Goal: Transaction & Acquisition: Purchase product/service

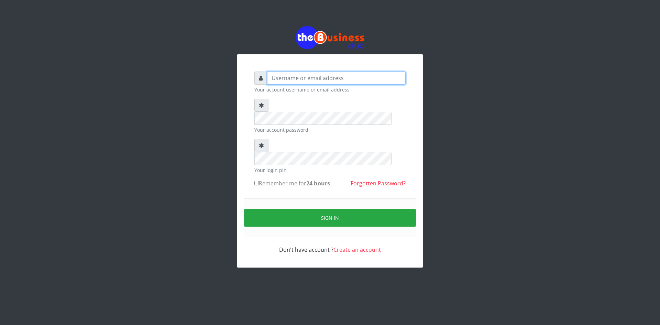
type input "ikhapo"
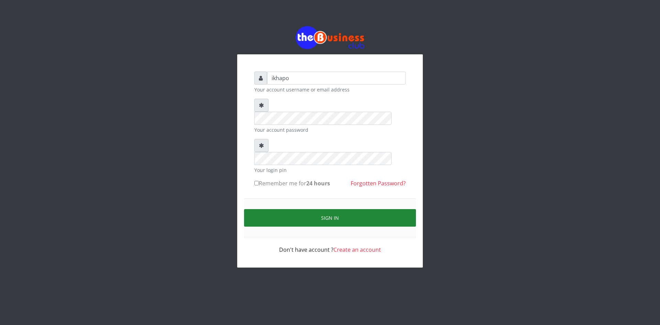
click at [277, 209] on button "Sign in" at bounding box center [330, 218] width 172 height 18
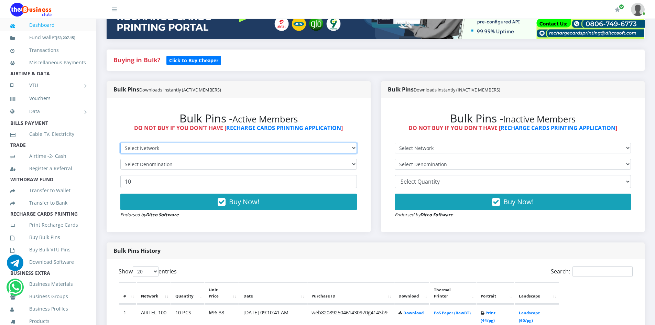
click at [295, 146] on select "Select Network MTN Globacom 9Mobile Airtel" at bounding box center [238, 148] width 236 height 11
select select "Airtel"
click at [120, 143] on select "Select Network MTN Globacom 9Mobile Airtel" at bounding box center [238, 148] width 236 height 11
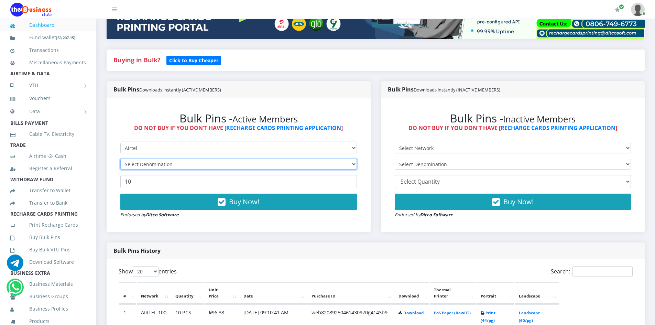
click at [165, 166] on select "Select Denomination" at bounding box center [238, 164] width 236 height 11
select select "96.38-100"
click at [120, 159] on select "Select Denomination Airtel NGN100 - ₦96.38 Airtel NGN200 - ₦192.76 Airtel NGN50…" at bounding box center [238, 164] width 236 height 11
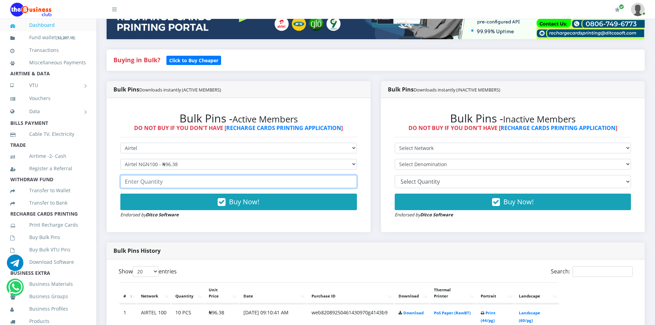
click at [146, 181] on input "number" at bounding box center [238, 181] width 236 height 13
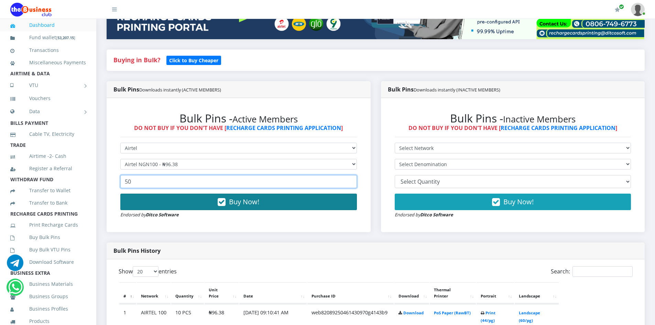
type input "50"
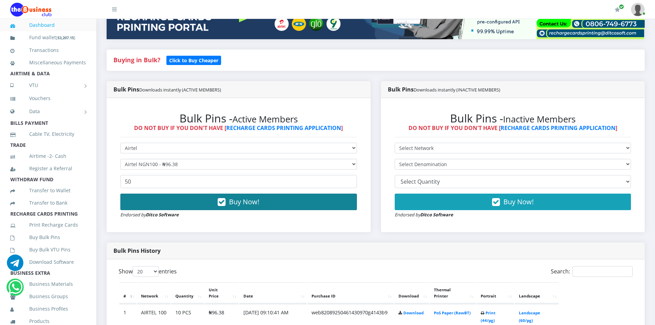
click at [249, 202] on span "Buy Now!" at bounding box center [244, 201] width 30 height 9
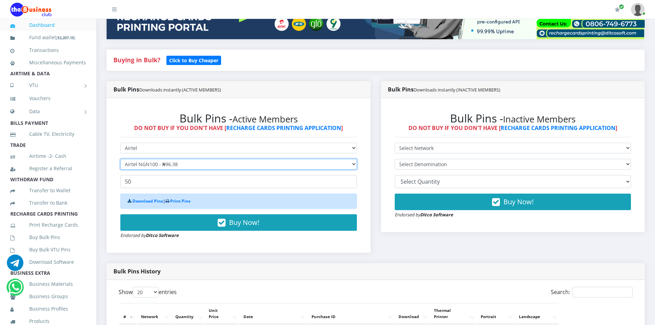
click at [183, 166] on select "Select Denomination Airtel NGN100 - ₦96.38 Airtel NGN200 - ₦192.76 Airtel NGN50…" at bounding box center [238, 164] width 236 height 11
select select "192.76-200"
click at [120, 159] on select "Select Denomination Airtel NGN100 - ₦96.38 Airtel NGN200 - ₦192.76 Airtel NGN50…" at bounding box center [238, 164] width 236 height 11
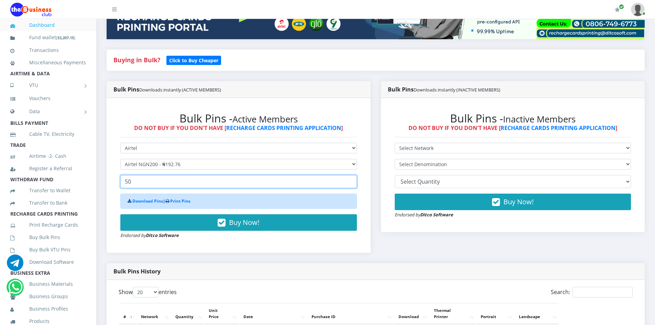
click at [141, 182] on input "50" at bounding box center [238, 181] width 236 height 13
type input "5"
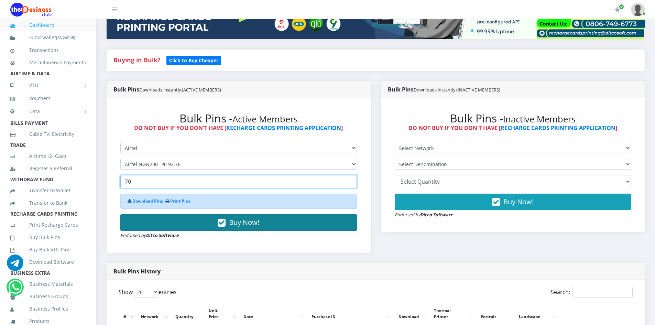
type input "70"
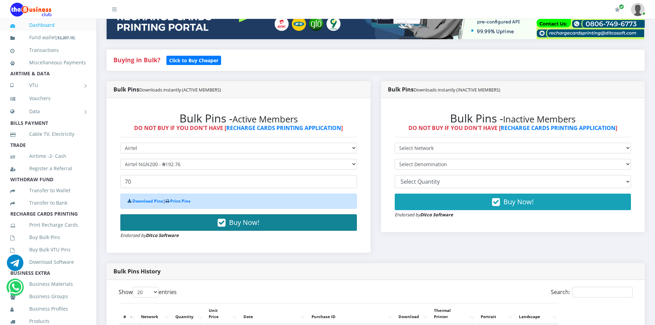
click at [235, 220] on span "Buy Now!" at bounding box center [244, 222] width 30 height 9
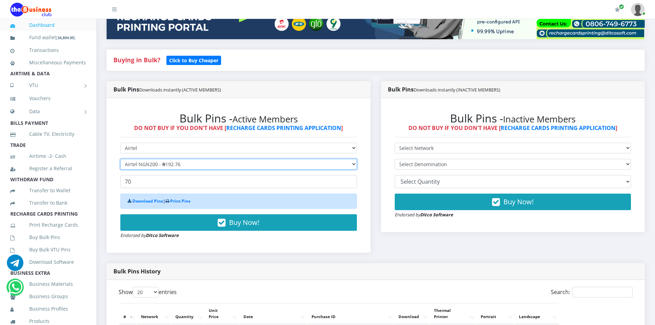
click at [160, 166] on select "Select Denomination Airtel NGN100 - ₦96.38 Airtel NGN200 - ₦192.76 Airtel NGN50…" at bounding box center [238, 164] width 236 height 11
select select "481.9-500"
click at [120, 159] on select "Select Denomination Airtel NGN100 - ₦96.38 Airtel NGN200 - ₦192.76 Airtel NGN50…" at bounding box center [238, 164] width 236 height 11
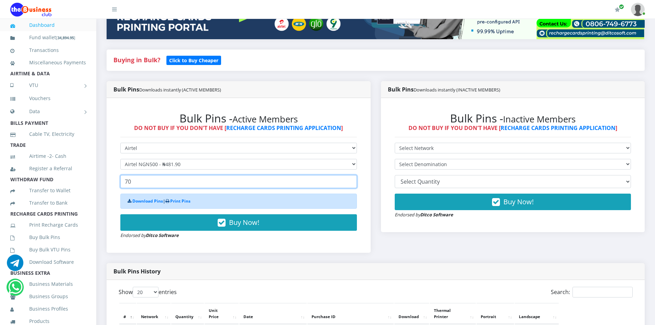
click at [136, 177] on input "70" at bounding box center [238, 181] width 236 height 13
type input "7"
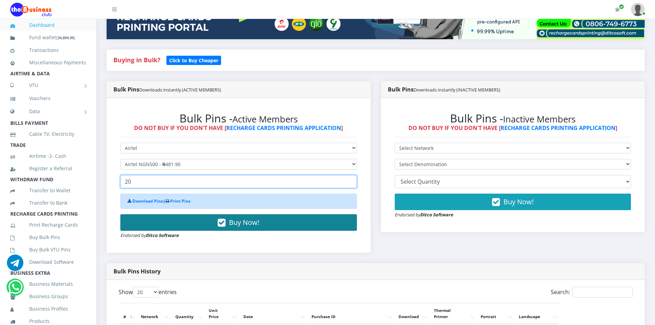
type input "20"
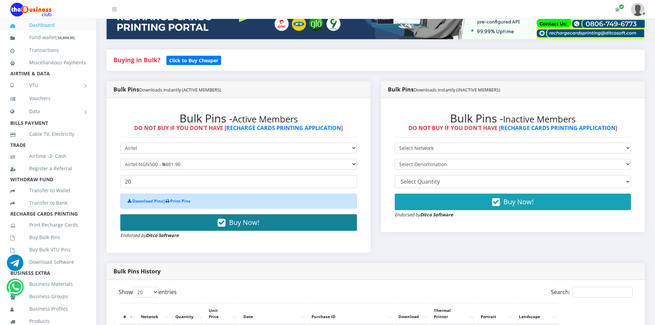
click at [251, 221] on span "Buy Now!" at bounding box center [244, 222] width 30 height 9
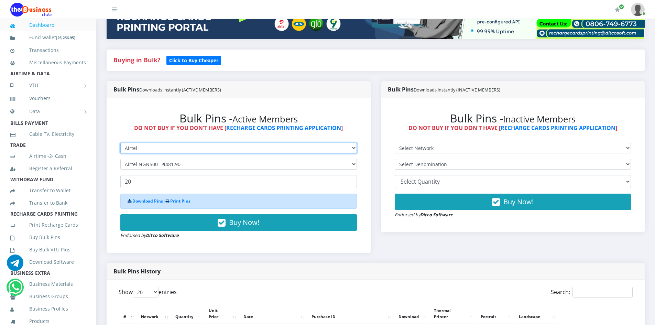
click at [158, 147] on select "Select Network MTN Globacom 9Mobile Airtel" at bounding box center [238, 148] width 236 height 11
select select "MTN"
click at [120, 143] on select "Select Network MTN Globacom 9Mobile Airtel" at bounding box center [238, 148] width 236 height 11
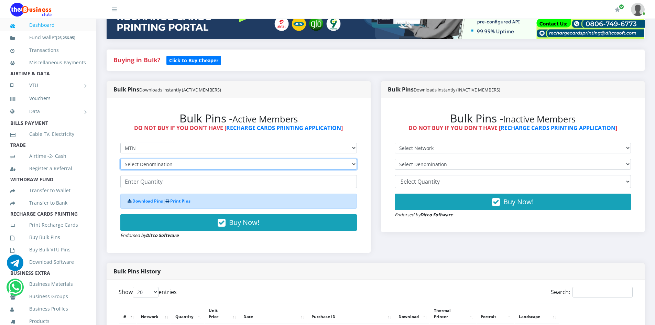
click at [205, 164] on select "Select Denomination MTN NGN100 - ₦96.99 MTN NGN200 - ₦193.98 MTN NGN400 - ₦387.…" at bounding box center [238, 164] width 236 height 11
select select "96.99-100"
click at [120, 159] on select "Select Denomination MTN NGN100 - ₦96.99 MTN NGN200 - ₦193.98 MTN NGN400 - ₦387.…" at bounding box center [238, 164] width 236 height 11
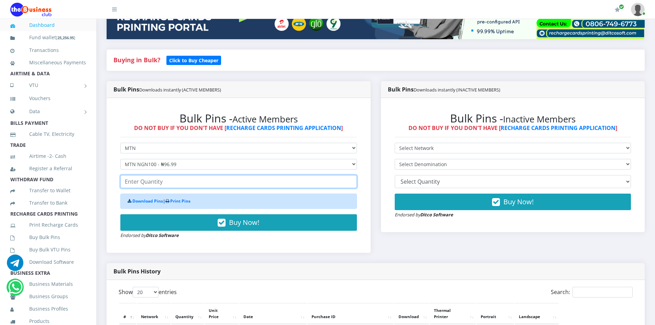
click at [141, 182] on input "number" at bounding box center [238, 181] width 236 height 13
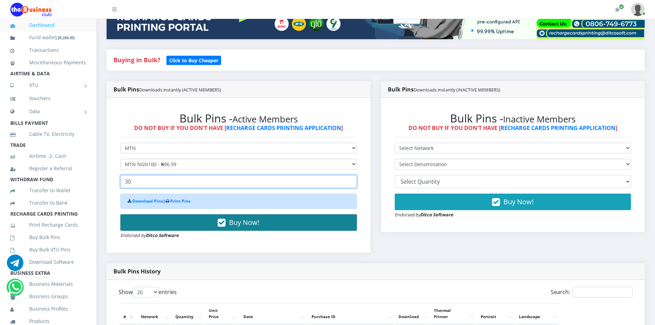
type input "30"
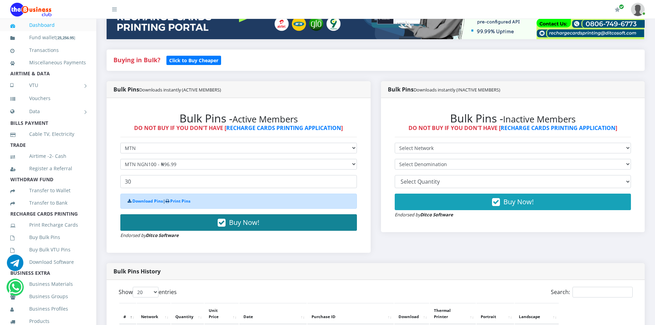
click at [174, 224] on button "Buy Now!" at bounding box center [238, 222] width 236 height 16
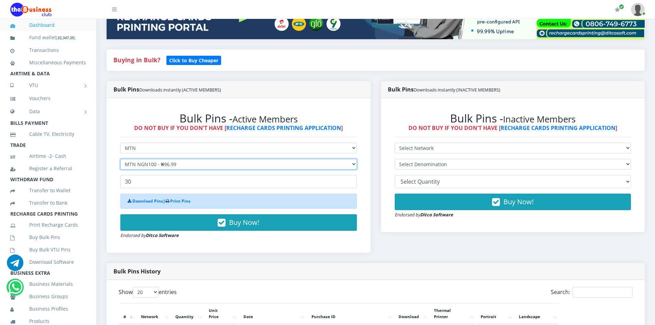
click at [176, 163] on select "Select Denomination MTN NGN100 - ₦96.99 MTN NGN200 - ₦193.98 MTN NGN400 - ₦387.…" at bounding box center [238, 164] width 236 height 11
select select "193.98-200"
click at [120, 159] on select "Select Denomination MTN NGN100 - ₦96.99 MTN NGN200 - ₦193.98 MTN NGN400 - ₦387.…" at bounding box center [238, 164] width 236 height 11
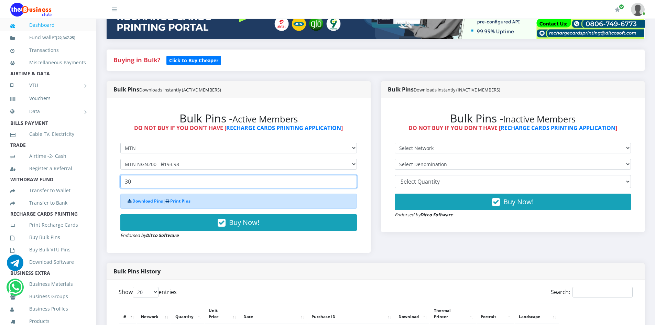
click at [140, 182] on input "30" at bounding box center [238, 181] width 236 height 13
type input "3"
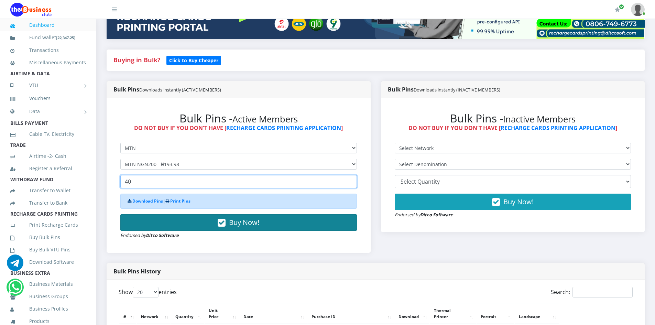
type input "40"
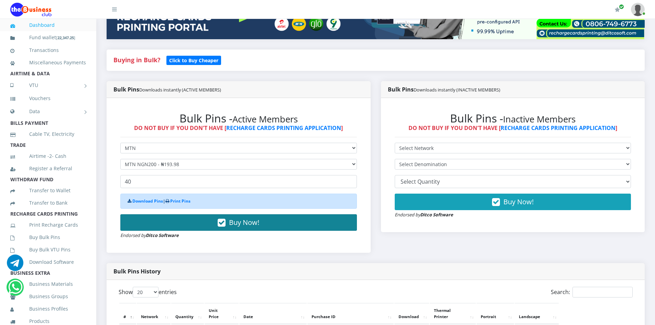
click at [238, 218] on span "Buy Now!" at bounding box center [244, 222] width 30 height 9
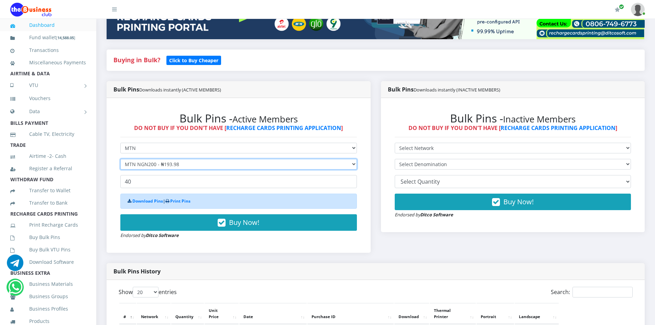
click at [162, 163] on select "Select Denomination MTN NGN100 - ₦96.99 MTN NGN200 - ₦193.98 MTN NGN400 - ₦387.…" at bounding box center [238, 164] width 236 height 11
select select "484.95-500"
click at [120, 159] on select "Select Denomination MTN NGN100 - ₦96.99 MTN NGN200 - ₦193.98 MTN NGN400 - ₦387.…" at bounding box center [238, 164] width 236 height 11
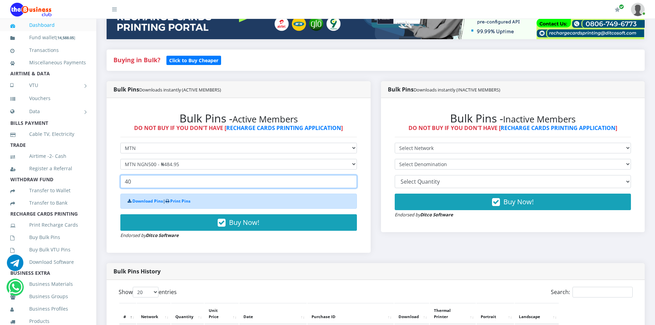
click at [139, 179] on input "40" at bounding box center [238, 181] width 236 height 13
type input "4"
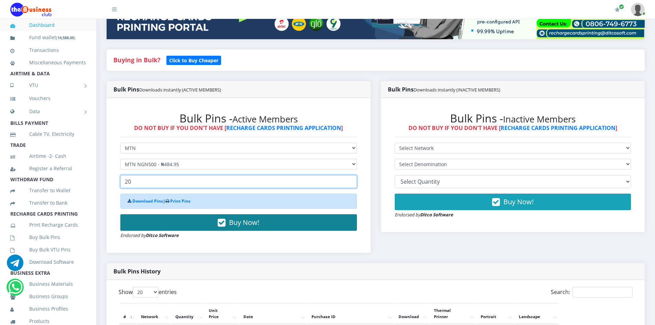
type input "20"
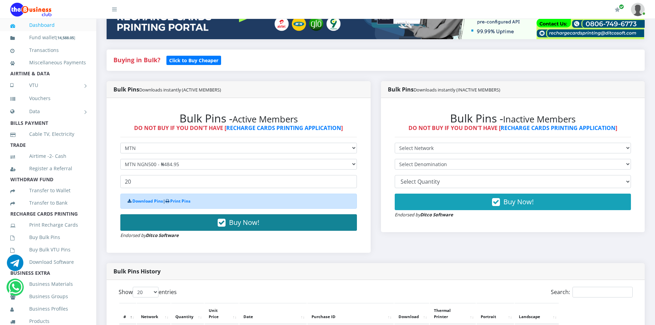
click at [208, 224] on button "Buy Now!" at bounding box center [238, 222] width 236 height 16
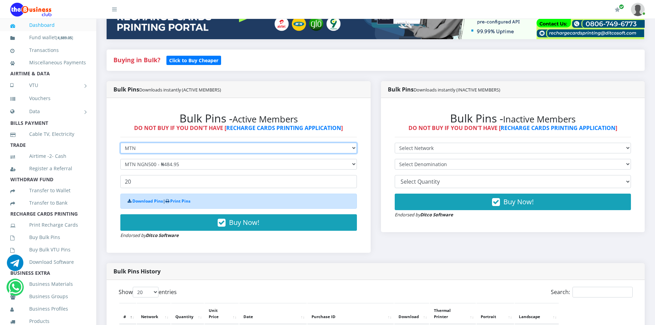
click at [158, 143] on select "Select Network MTN Globacom 9Mobile Airtel" at bounding box center [238, 148] width 236 height 11
select select "Glo"
click at [120, 143] on select "Select Network MTN Globacom 9Mobile Airtel" at bounding box center [238, 148] width 236 height 11
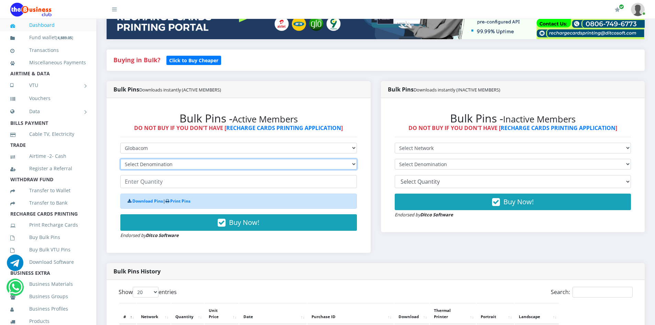
click at [152, 163] on select "Select Denomination Glo NGN100 - ₦96.55 Glo NGN200 - ₦193.10 Glo NGN500 - ₦482.…" at bounding box center [238, 164] width 236 height 11
select select "96.55-100"
click at [120, 159] on select "Select Denomination Glo NGN100 - ₦96.55 Glo NGN200 - ₦193.10 Glo NGN500 - ₦482.…" at bounding box center [238, 164] width 236 height 11
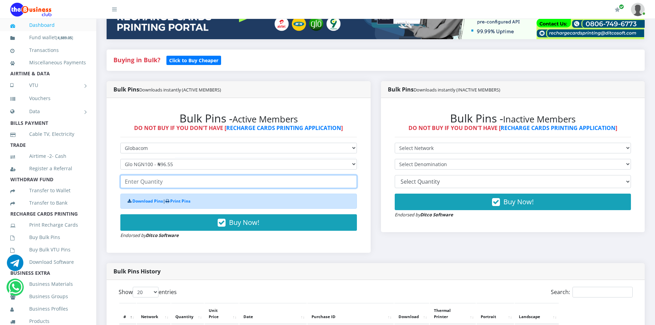
click at [149, 183] on input "number" at bounding box center [238, 181] width 236 height 13
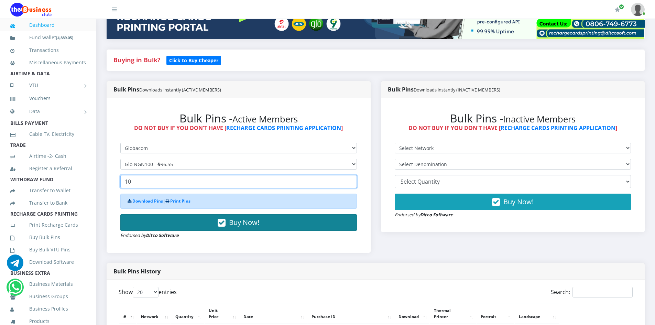
type input "10"
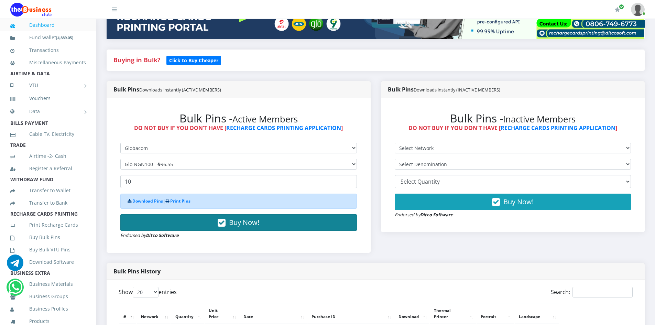
click at [202, 221] on button "Buy Now!" at bounding box center [238, 222] width 236 height 16
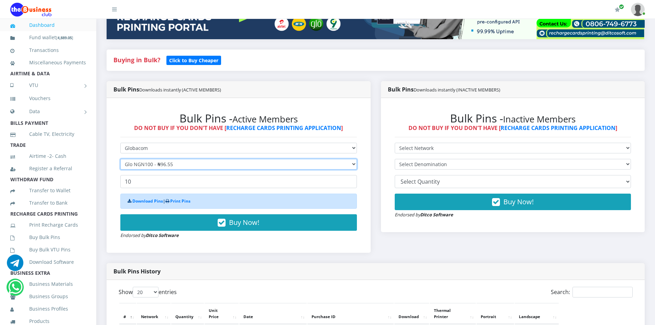
click at [156, 163] on select "Select Denomination Glo NGN100 - ₦96.55 Glo NGN200 - ₦193.10 Glo NGN500 - ₦482.…" at bounding box center [238, 164] width 236 height 11
select select "193.1-200"
click at [120, 159] on select "Select Denomination Glo NGN100 - ₦96.55 Glo NGN200 - ₦193.10 Glo NGN500 - ₦482.…" at bounding box center [238, 164] width 236 height 11
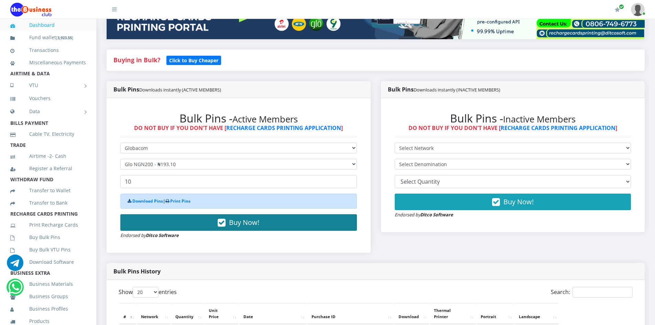
click at [205, 222] on button "Buy Now!" at bounding box center [238, 222] width 236 height 16
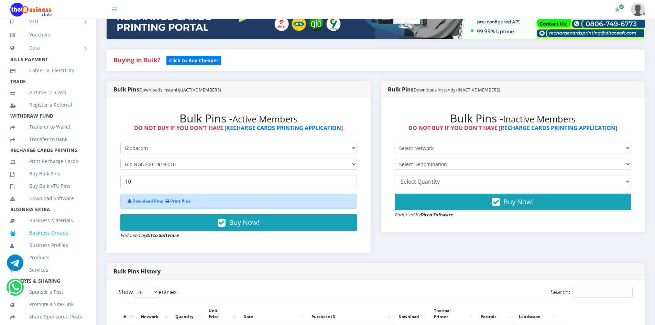
scroll to position [69, 0]
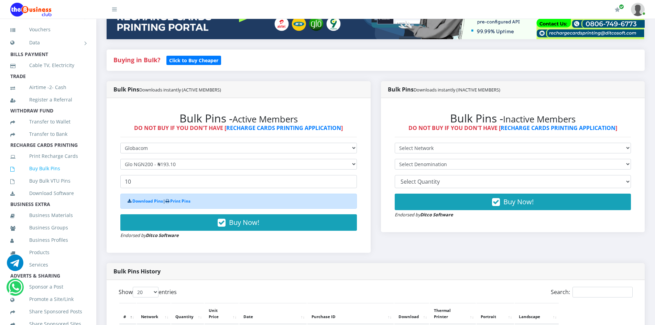
click at [44, 176] on link "Buy Bulk Pins" at bounding box center [48, 168] width 76 height 16
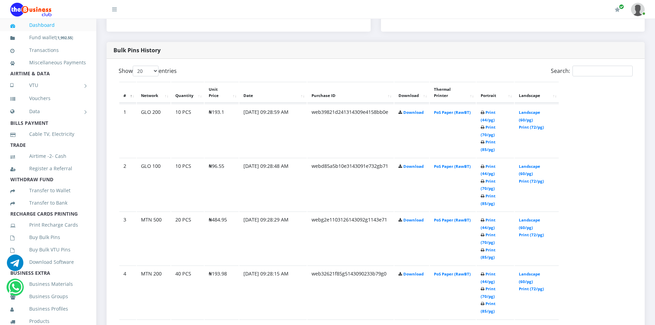
scroll to position [344, 0]
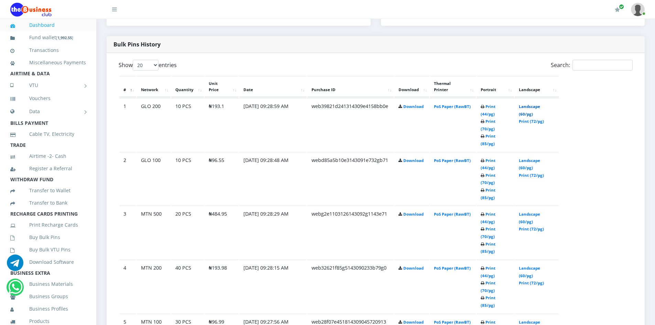
click at [534, 104] on link "Landscape (60/pg)" at bounding box center [529, 110] width 21 height 13
click at [530, 158] on link "Landscape (60/pg)" at bounding box center [529, 164] width 21 height 13
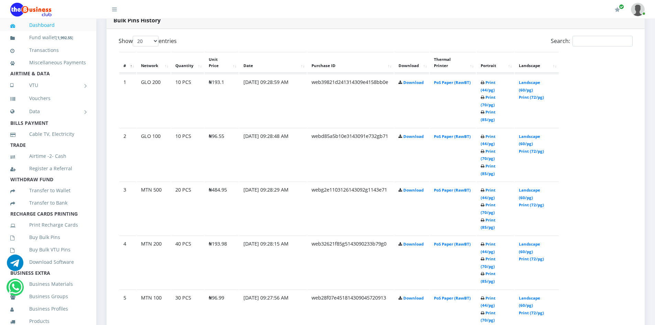
scroll to position [378, 0]
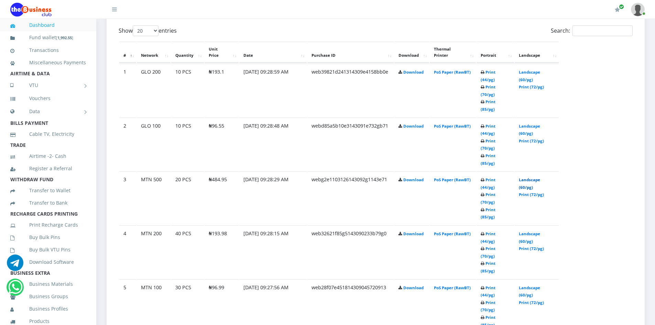
click at [529, 177] on link "Landscape (60/pg)" at bounding box center [529, 183] width 21 height 13
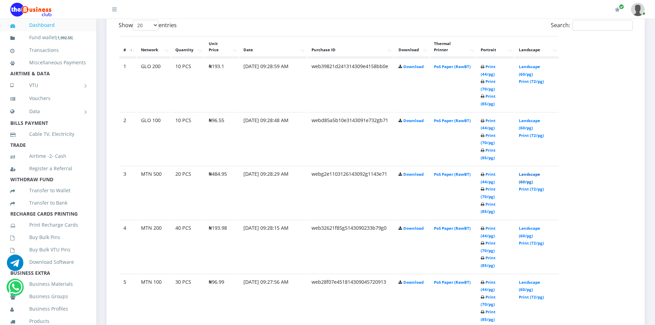
click at [534, 171] on link "Landscape (60/pg)" at bounding box center [529, 177] width 21 height 13
click at [536, 225] on link "Landscape (60/pg)" at bounding box center [529, 231] width 21 height 13
click at [528, 279] on link "Landscape (60/pg)" at bounding box center [529, 285] width 21 height 13
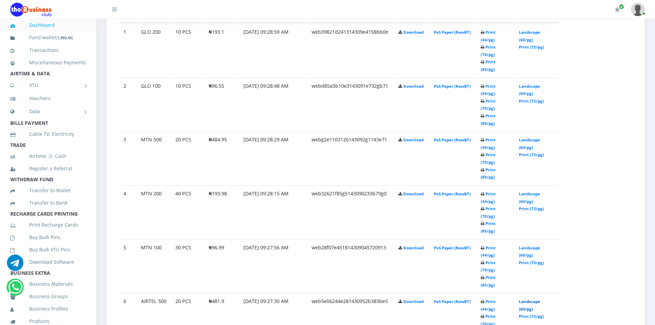
click at [538, 299] on link "Landscape (60/pg)" at bounding box center [529, 305] width 21 height 13
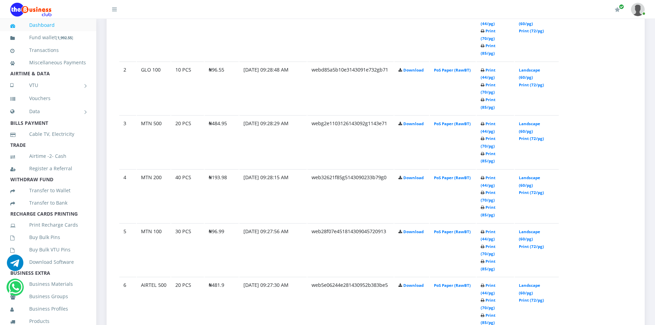
scroll to position [446, 0]
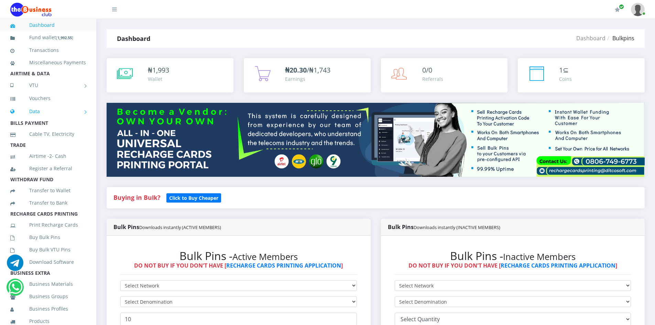
click at [39, 120] on link "Data" at bounding box center [48, 111] width 76 height 17
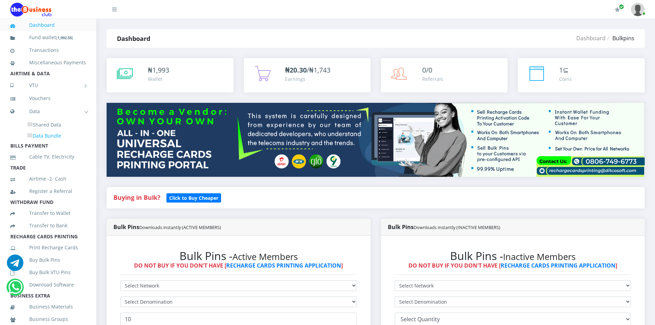
click at [46, 142] on link "Data Bundle" at bounding box center [54, 136] width 64 height 12
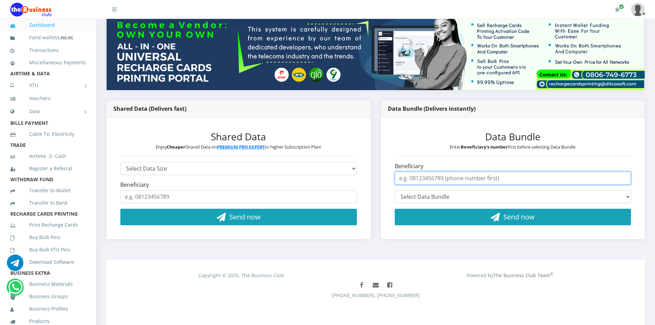
click at [435, 178] on input "Beneficiary" at bounding box center [513, 177] width 236 height 13
type input "08069589909"
click at [501, 200] on select "Select Data Bundle" at bounding box center [513, 196] width 236 height 13
click at [478, 199] on select "Select Data Bundle MTN 2.7GB+5mins Monthly Plan - ₦2,913.00 (30 Days) MTN 70GB+…" at bounding box center [513, 196] width 236 height 13
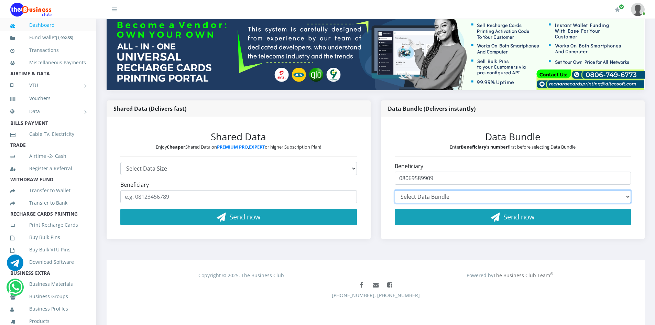
select select "MS101*1500.00"
click at [395, 190] on select "Select Data Bundle MTN 2.7GB+5mins Monthly Plan - ₦2,913.00 (30 Days) MTN 70GB+…" at bounding box center [513, 196] width 236 height 13
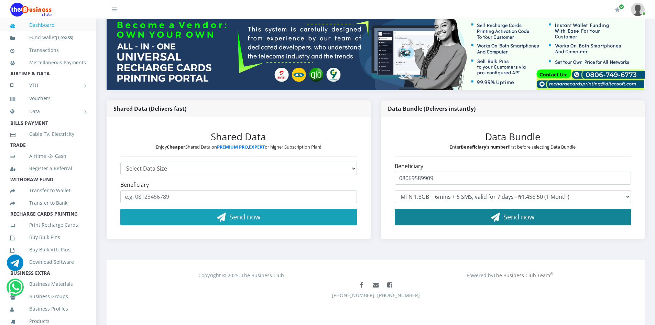
click at [487, 218] on button "Send now" at bounding box center [513, 217] width 236 height 16
